Goal: Task Accomplishment & Management: Manage account settings

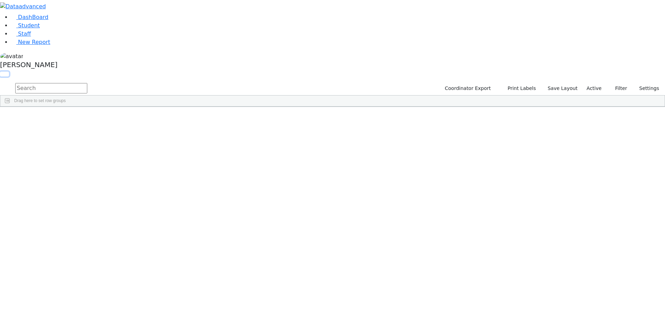
click at [9, 72] on button "button" at bounding box center [4, 74] width 9 height 5
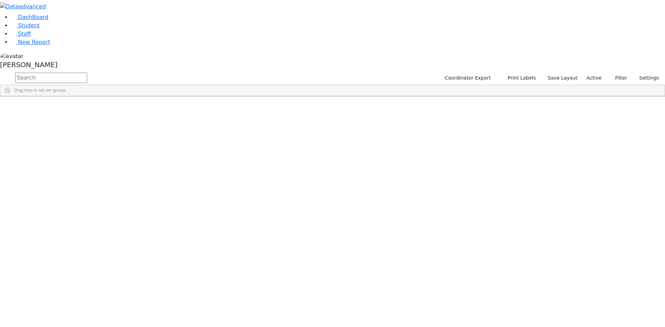
click at [564, 100] on span at bounding box center [562, 102] width 6 height 6
click at [526, 102] on span "filter" at bounding box center [523, 103] width 6 height 6
click at [509, 140] on input "checkbox" at bounding box center [506, 143] width 6 height 6
click at [509, 164] on input "checkbox" at bounding box center [506, 165] width 6 height 6
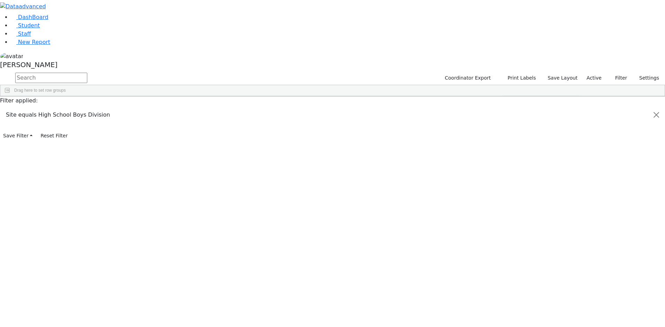
scroll to position [298, 0]
click at [82, 309] on div "Anshin" at bounding box center [41, 310] width 82 height 10
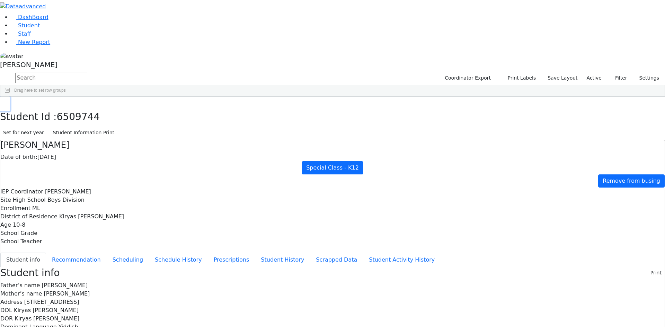
click at [7, 102] on icon "button" at bounding box center [5, 104] width 4 height 4
click at [69, 72] on div "[PERSON_NAME]" at bounding box center [332, 62] width 665 height 20
click at [80, 55] on link "Sign Out" at bounding box center [97, 49] width 55 height 11
